Goal: Task Accomplishment & Management: Complete application form

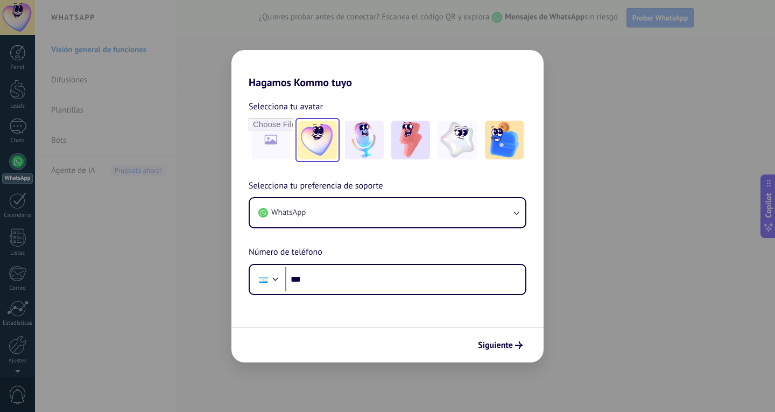
click at [330, 144] on img at bounding box center [317, 140] width 39 height 39
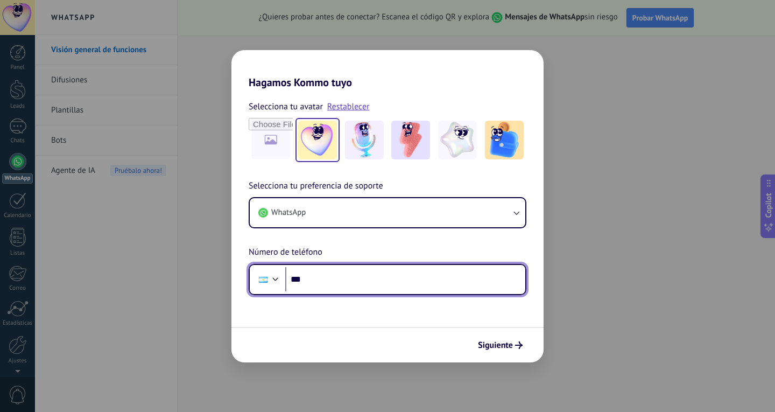
click at [324, 280] on input "***" at bounding box center [405, 279] width 240 height 25
type input "**********"
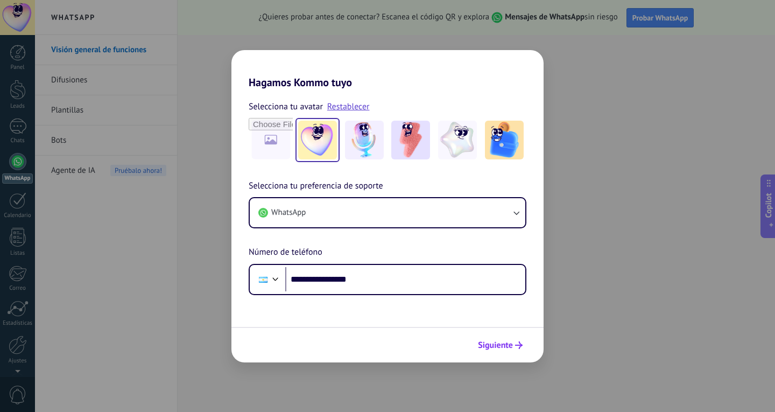
click at [494, 348] on span "Siguiente" at bounding box center [495, 345] width 35 height 8
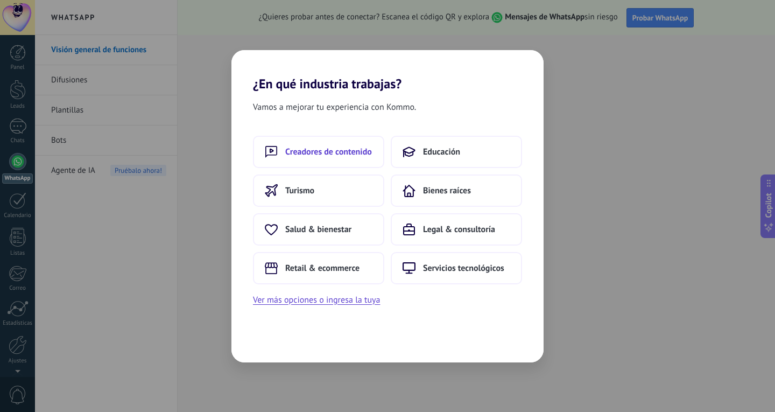
click at [357, 149] on span "Creadores de contenido" at bounding box center [328, 151] width 87 height 11
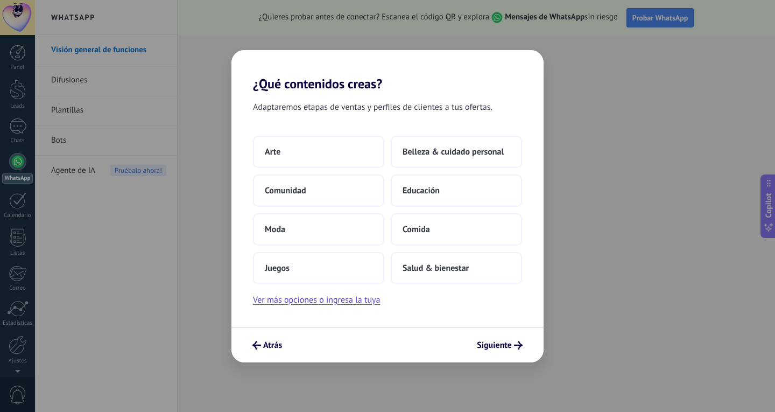
click at [357, 149] on button "Arte" at bounding box center [318, 152] width 131 height 32
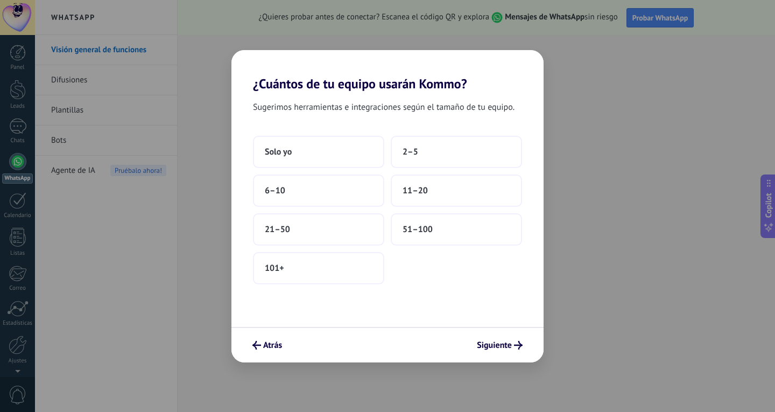
click at [357, 149] on button "Solo yo" at bounding box center [318, 152] width 131 height 32
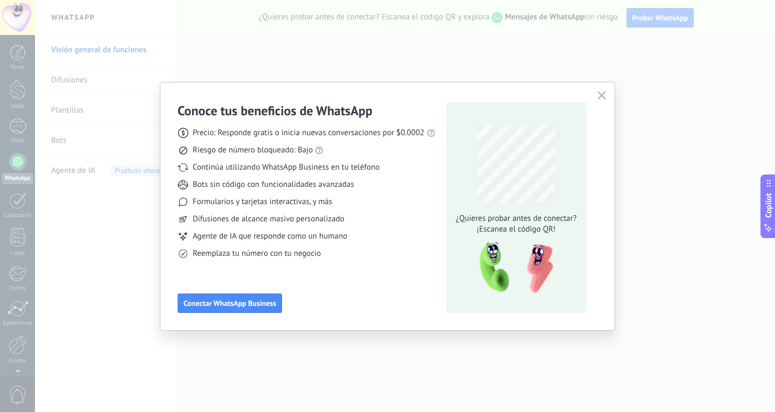
click at [592, 95] on div "Conoce tus beneficios de WhatsApp Precio: Responde gratis o inicia nuevas conve…" at bounding box center [387, 206] width 454 height 248
click at [600, 93] on icon "button" at bounding box center [601, 95] width 9 height 9
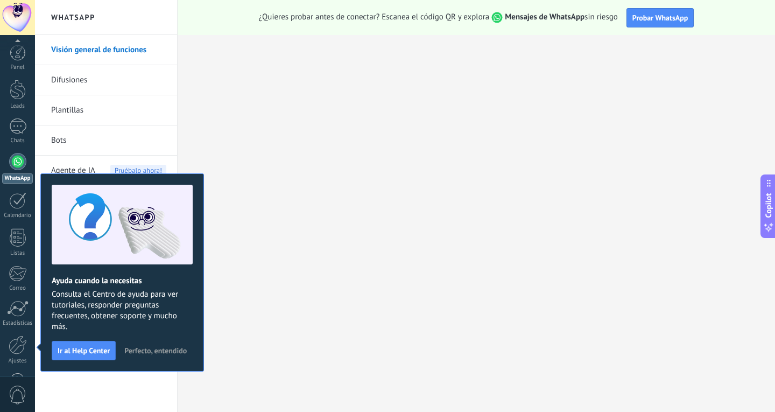
scroll to position [36, 0]
click at [146, 349] on span "Perfecto, entendido" at bounding box center [155, 351] width 62 height 8
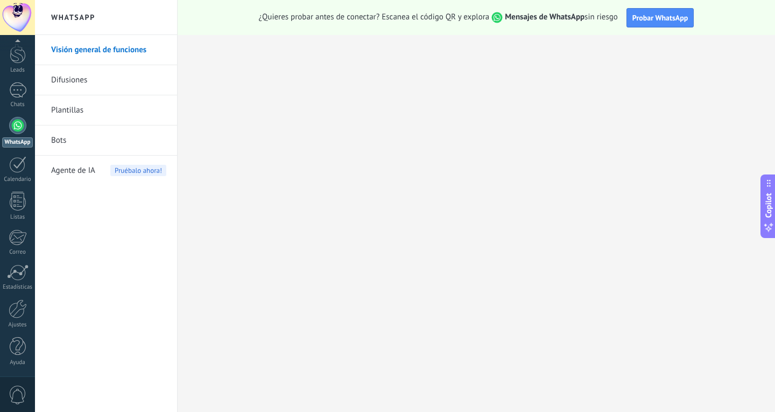
click at [13, 129] on div at bounding box center [17, 125] width 17 height 17
click at [70, 84] on link "Difusiones" at bounding box center [108, 80] width 115 height 30
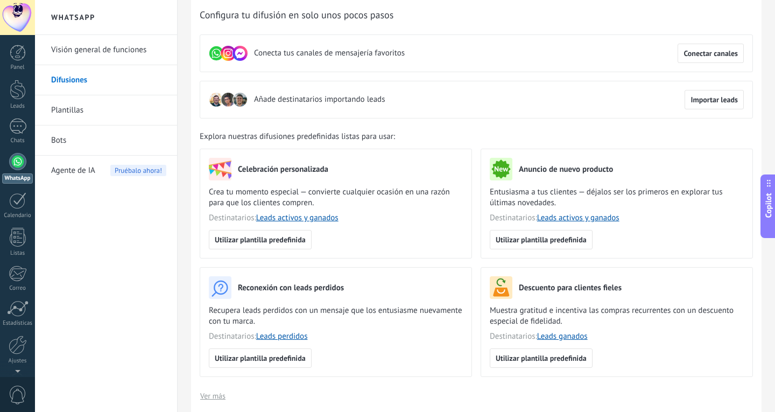
scroll to position [54, 0]
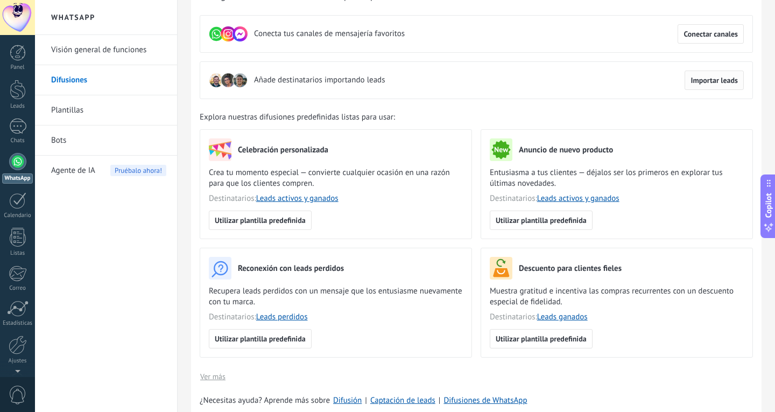
click at [694, 84] on span "Importar leads" at bounding box center [713, 80] width 47 height 8
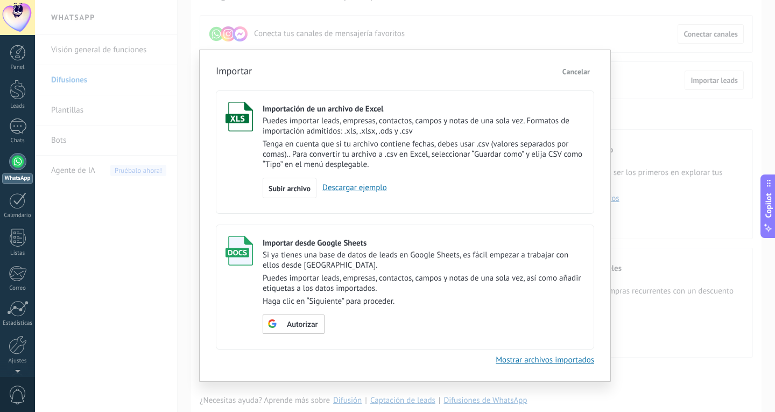
click at [391, 118] on p "Puedes importar leads, empresas, contactos, campos y notas de una sola vez. For…" at bounding box center [424, 126] width 322 height 20
click at [293, 187] on span "Subir archivo" at bounding box center [290, 189] width 42 height 8
click at [0, 0] on input "Importación de un archivo de Excel Puedes importar leads, empresas, contactos, …" at bounding box center [0, 0] width 0 height 0
click at [627, 102] on div "Importar Cancelar Importación de un archivo de Excel Puedes importar leads, emp…" at bounding box center [405, 206] width 740 height 412
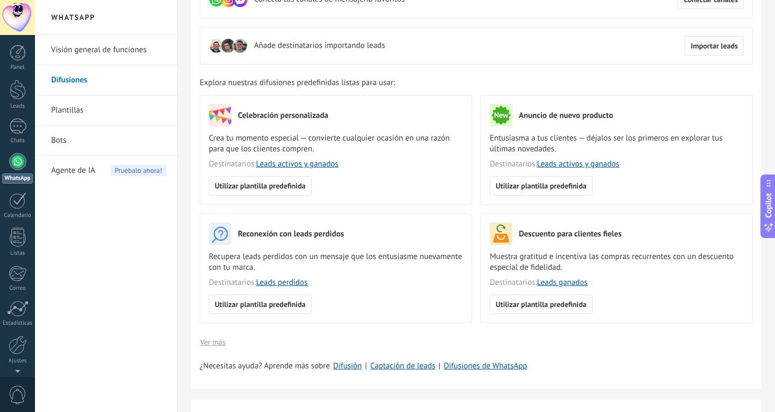
scroll to position [108, 0]
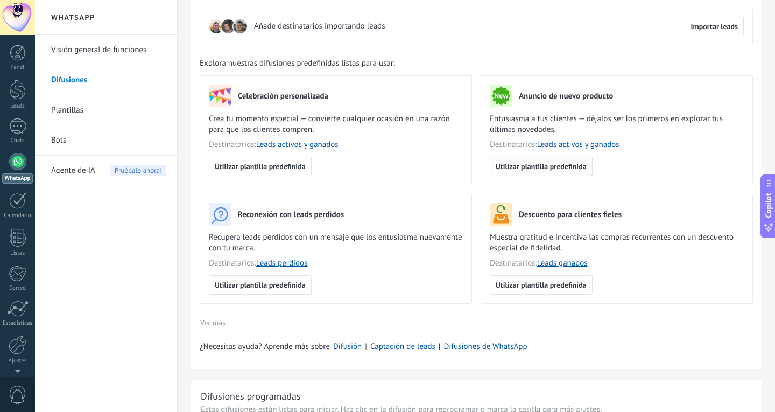
click at [530, 167] on span "Utilizar plantilla predefinida" at bounding box center [541, 167] width 91 height 8
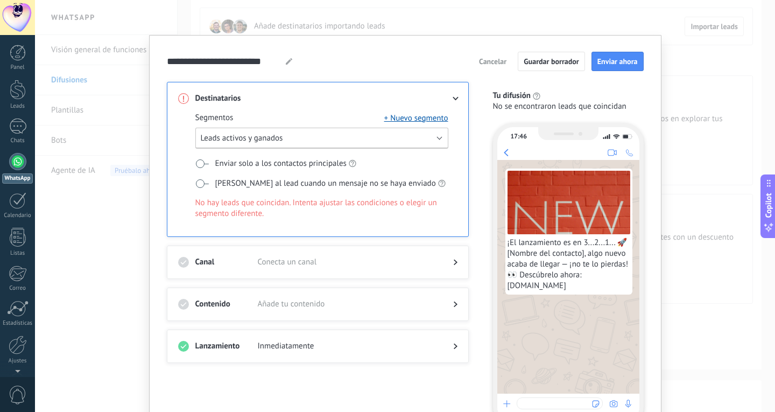
click at [293, 140] on button "Leads activos y ganados" at bounding box center [321, 138] width 253 height 21
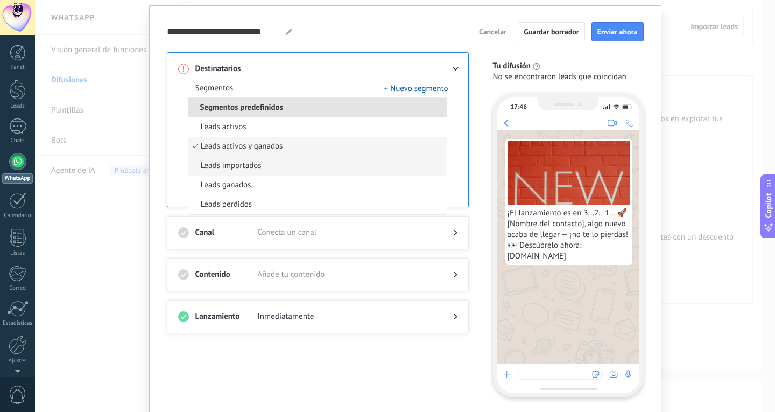
scroll to position [13, 0]
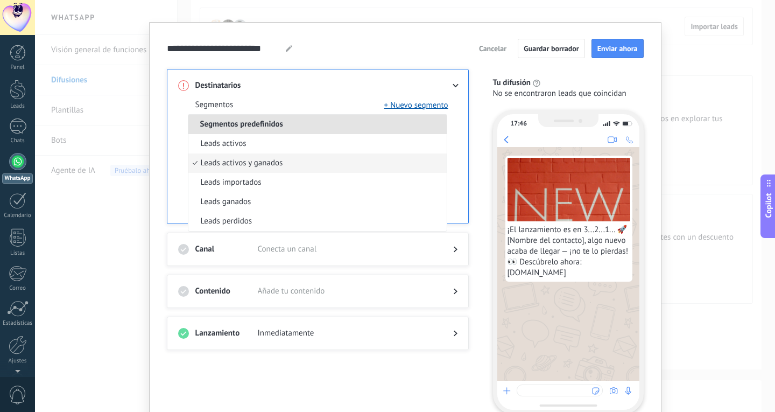
click at [178, 206] on div "Segmentos + Nuevo segmento Segmentos predefinidos Leads activos Leads activos y…" at bounding box center [317, 157] width 279 height 132
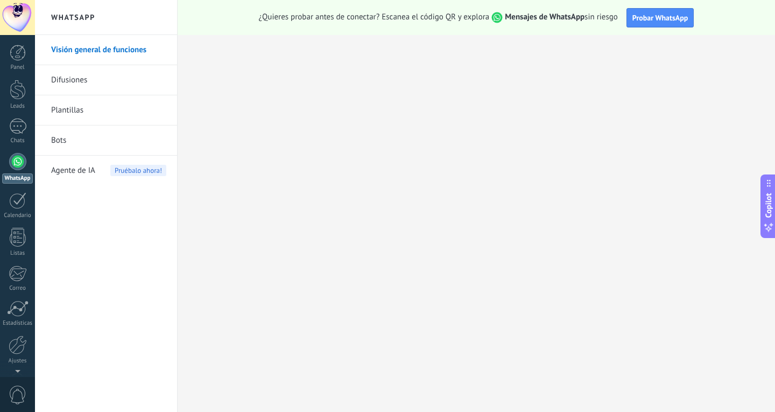
click at [17, 172] on link "WhatsApp" at bounding box center [17, 168] width 35 height 31
click at [96, 111] on link "Plantillas" at bounding box center [108, 110] width 115 height 30
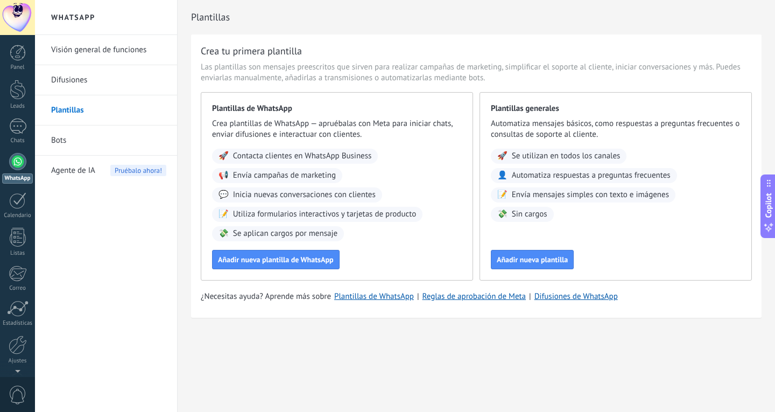
click at [288, 154] on span "Contacta clientes en WhatsApp Business" at bounding box center [302, 156] width 139 height 11
click at [288, 253] on button "Añadir nueva plantilla de WhatsApp" at bounding box center [276, 259] width 128 height 19
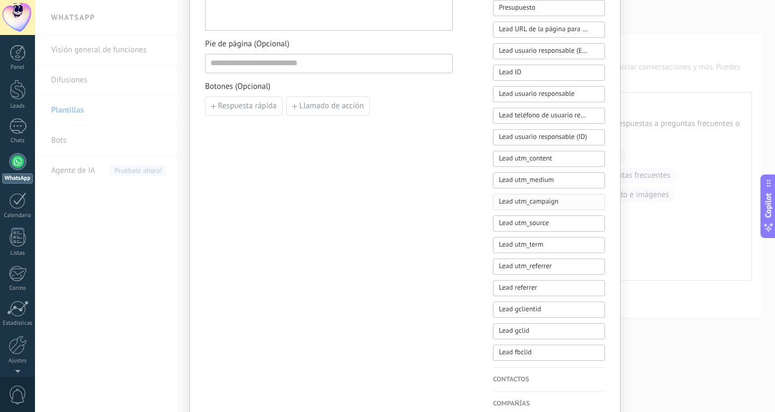
scroll to position [455, 0]
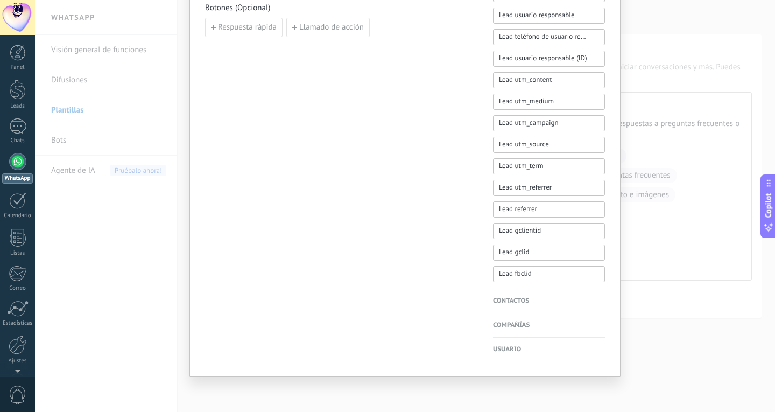
click at [649, 218] on div "Nueva plantilla Cancelar Guardar borrador Enviar a revisión Kommo Demo WABA ID:…" at bounding box center [405, 206] width 740 height 412
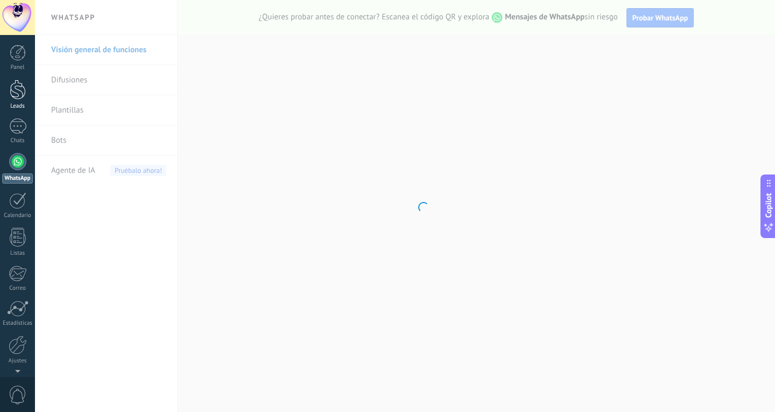
click at [12, 90] on div at bounding box center [18, 90] width 16 height 20
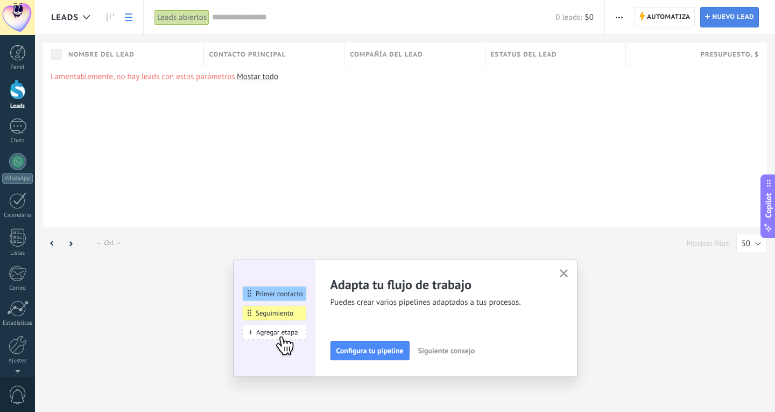
click at [729, 23] on span "Nuevo lead" at bounding box center [733, 17] width 42 height 19
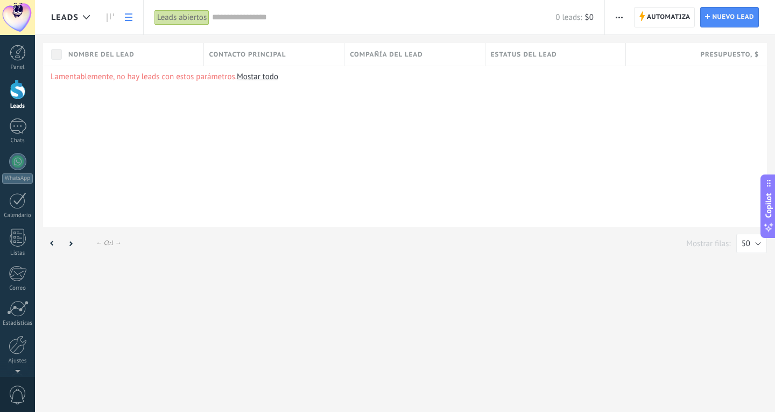
click at [619, 20] on span "button" at bounding box center [619, 17] width 7 height 20
click at [638, 116] on span "Importar" at bounding box center [640, 111] width 30 height 22
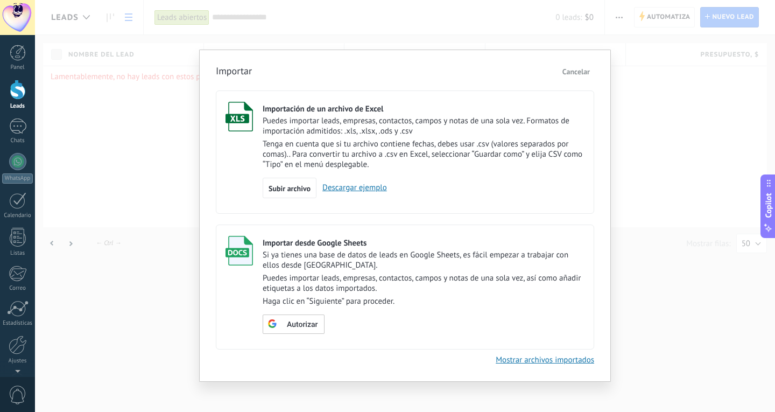
click at [333, 127] on p "Puedes importar leads, empresas, contactos, campos y notas de una sola vez. For…" at bounding box center [424, 126] width 322 height 20
click at [287, 186] on span "Subir archivo" at bounding box center [290, 189] width 42 height 8
click at [0, 0] on input "Importación de un archivo de Excel Puedes importar leads, empresas, contactos, …" at bounding box center [0, 0] width 0 height 0
click at [352, 187] on link "Descargar ejemplo" at bounding box center [351, 187] width 70 height 10
